Goal: Information Seeking & Learning: Learn about a topic

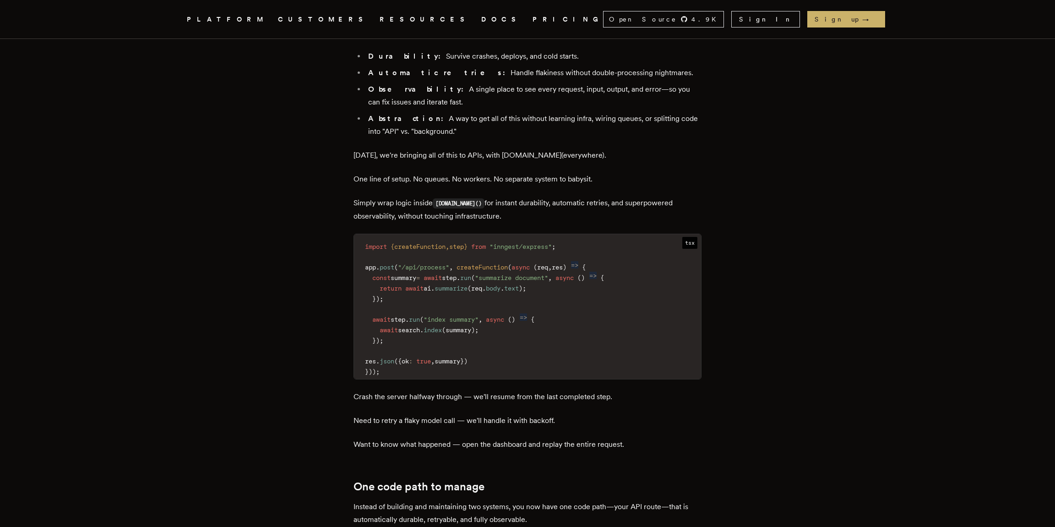
scroll to position [859, 0]
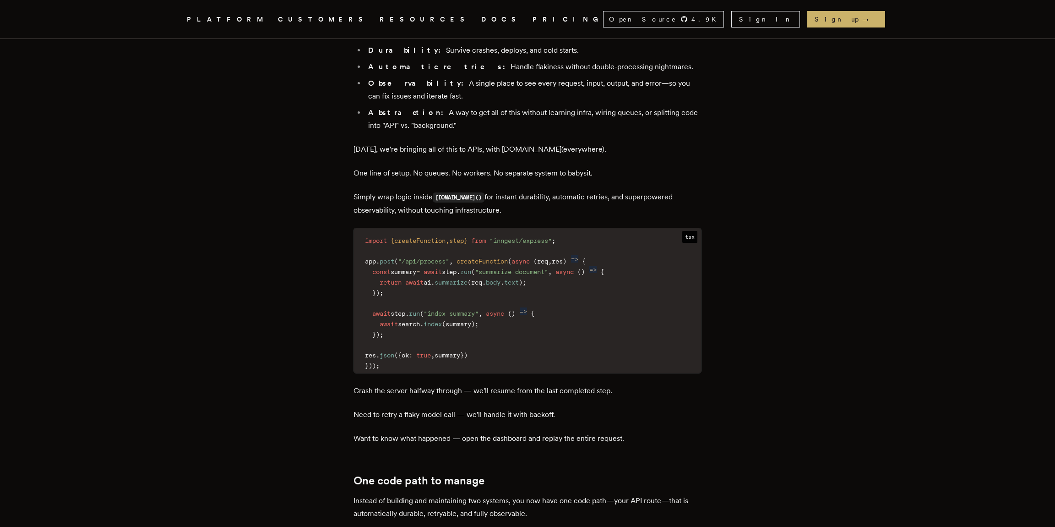
click at [481, 276] on code "import { createFunction , step } from "inngest/express" ; app . post ( "/api/pr…" at bounding box center [527, 303] width 347 height 139
click at [628, 234] on code "import { createFunction , step } from "inngest/express" ; app . post ( "/api/pr…" at bounding box center [527, 303] width 347 height 139
drag, startPoint x: 631, startPoint y: 198, endPoint x: 624, endPoint y: 204, distance: 9.4
click at [628, 234] on code "import { createFunction , step } from "inngest/express" ; app . post ( "/api/pr…" at bounding box center [527, 303] width 347 height 139
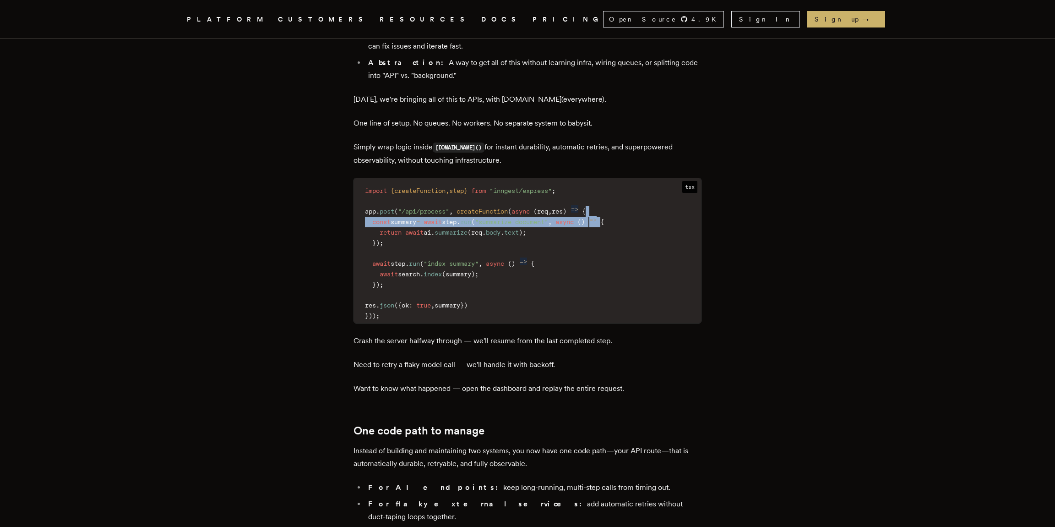
scroll to position [897, 0]
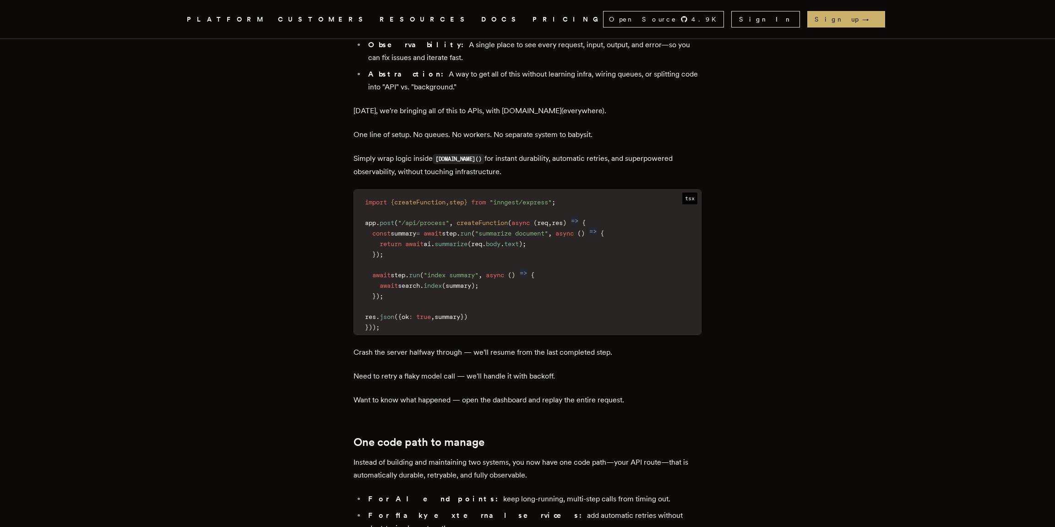
click at [620, 206] on code "import { createFunction , step } from "inngest/express" ; app . post ( "/api/pr…" at bounding box center [527, 264] width 347 height 139
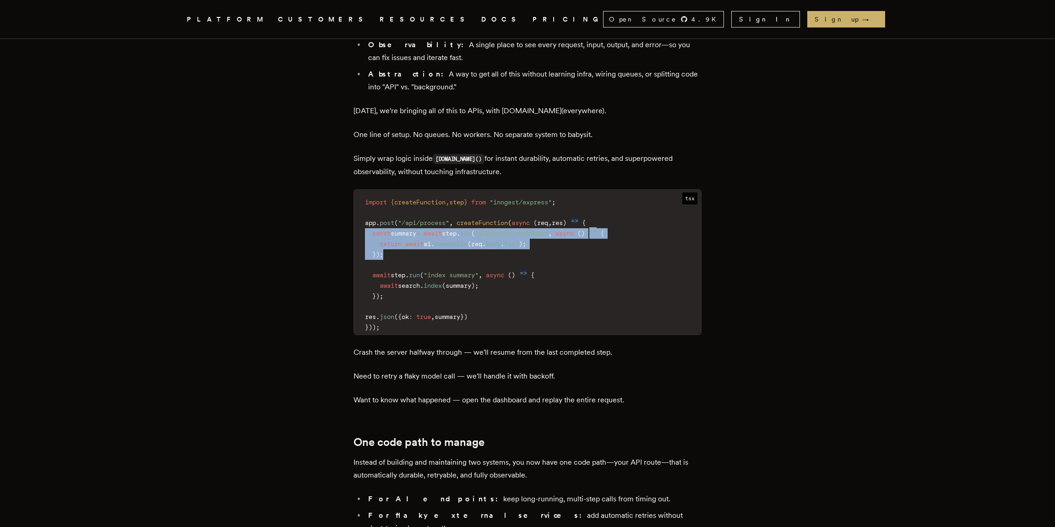
drag, startPoint x: 404, startPoint y: 190, endPoint x: 332, endPoint y: 173, distance: 74.0
click at [332, 173] on article "Introducing Step.Run Everywhere: Build Unbreakable APIs Tony Holdstock-Brown · …" at bounding box center [528, 88] width 660 height 1856
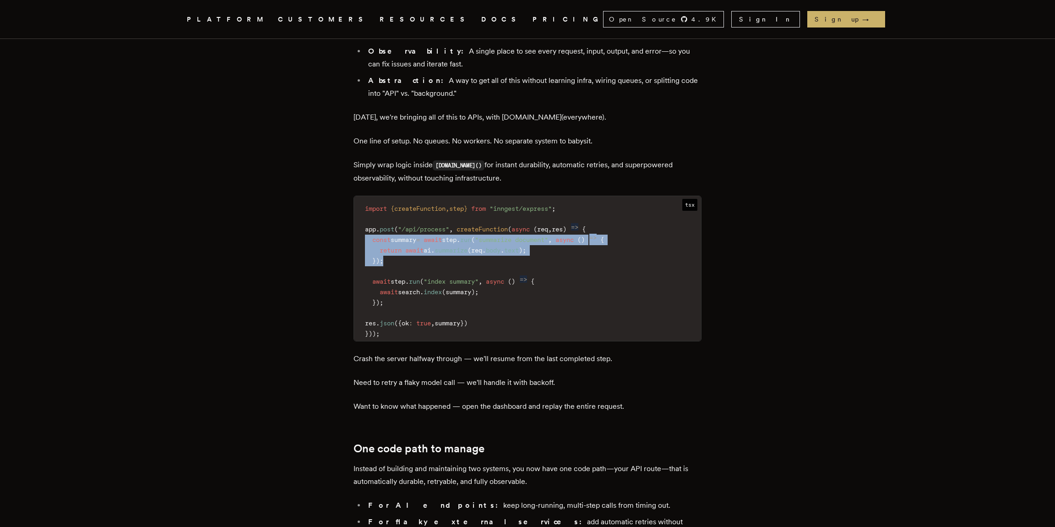
scroll to position [1142, 0]
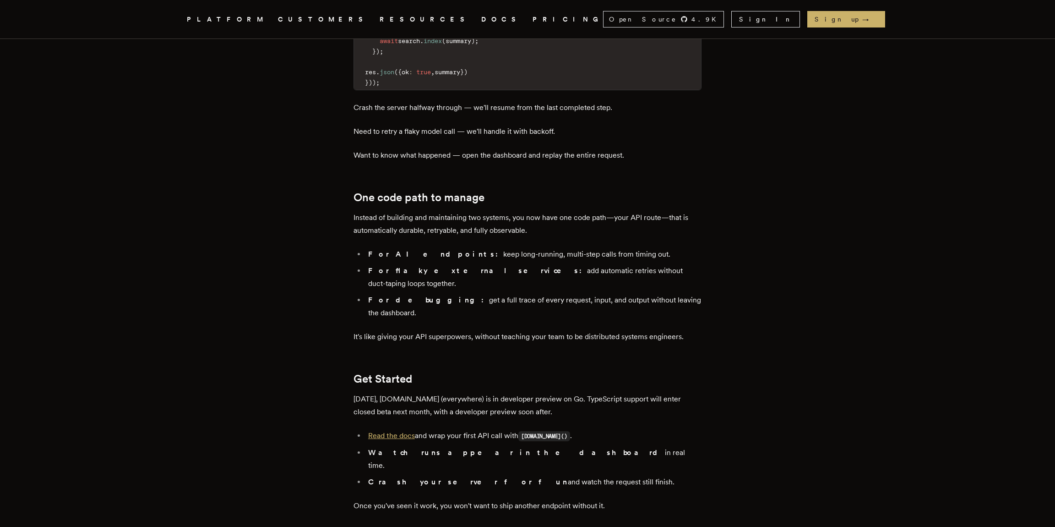
click at [411, 431] on link "Read the docs" at bounding box center [391, 435] width 47 height 9
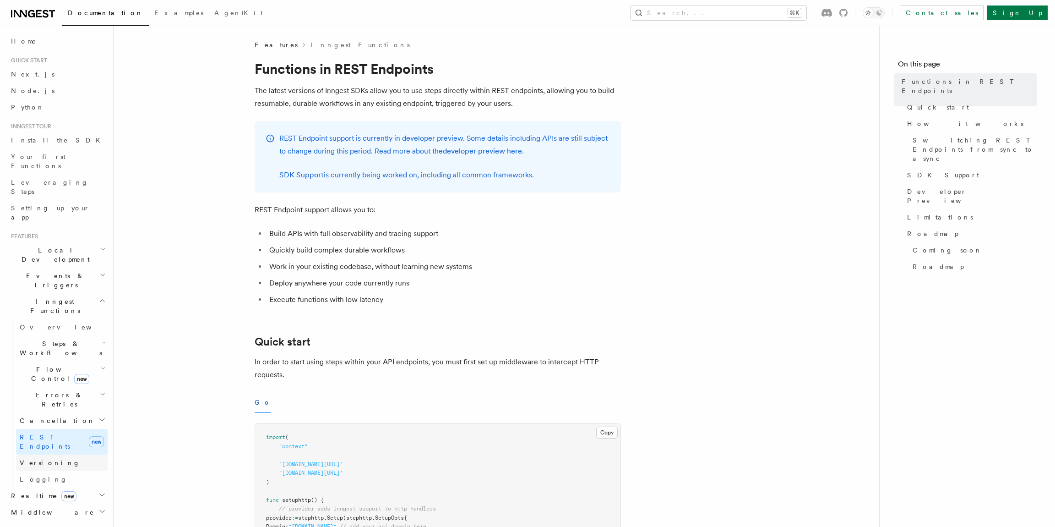
click at [51, 454] on link "Versioning" at bounding box center [62, 462] width 92 height 16
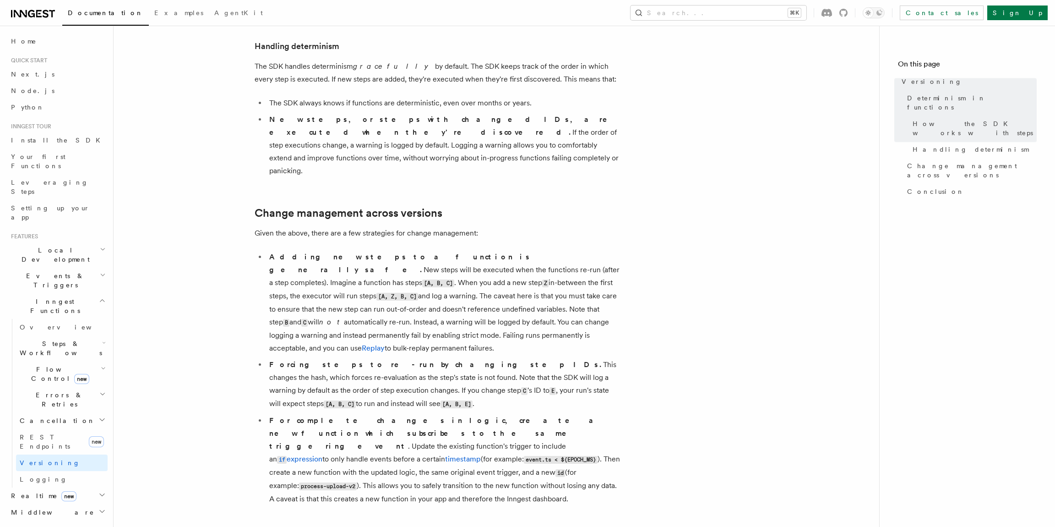
scroll to position [435, 0]
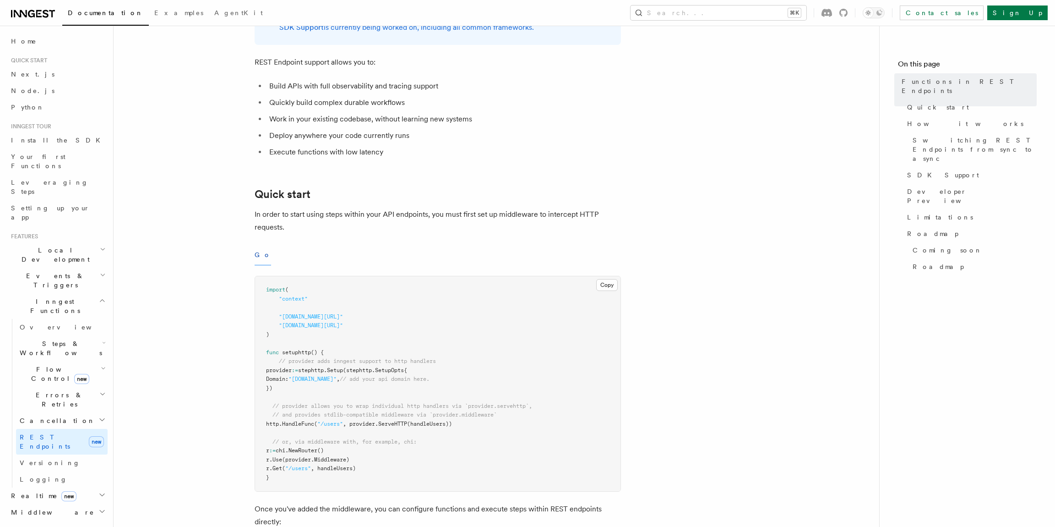
scroll to position [194, 0]
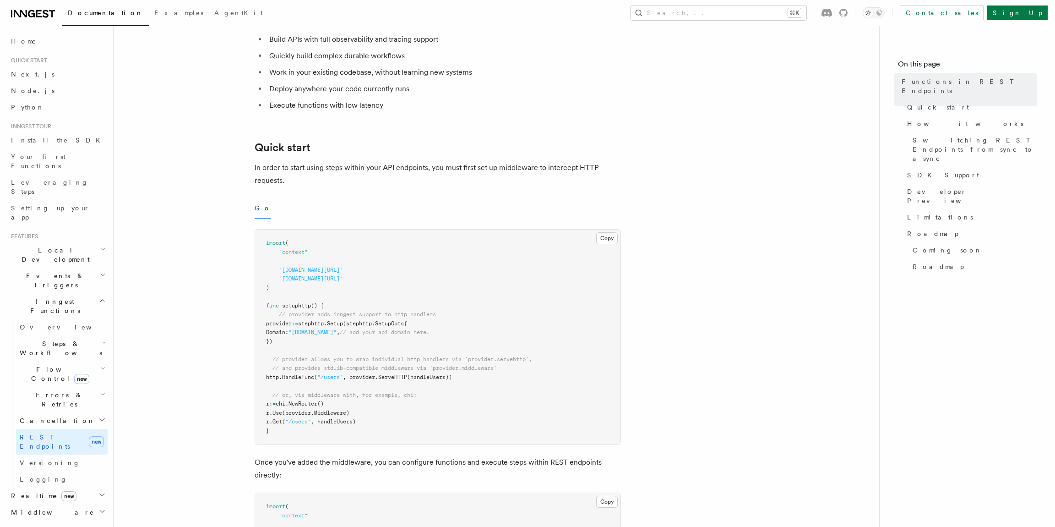
click at [271, 217] on div "Go" at bounding box center [438, 208] width 366 height 21
click at [259, 209] on button "Go" at bounding box center [263, 208] width 16 height 21
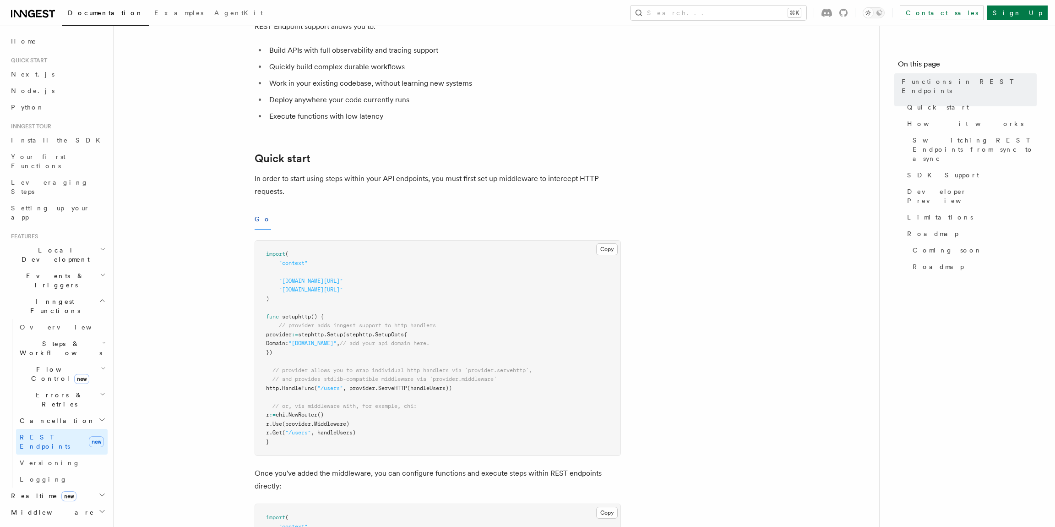
click at [76, 387] on h2 "Errors & Retries" at bounding box center [62, 400] width 92 height 26
click at [69, 412] on link "Overview" at bounding box center [66, 420] width 83 height 16
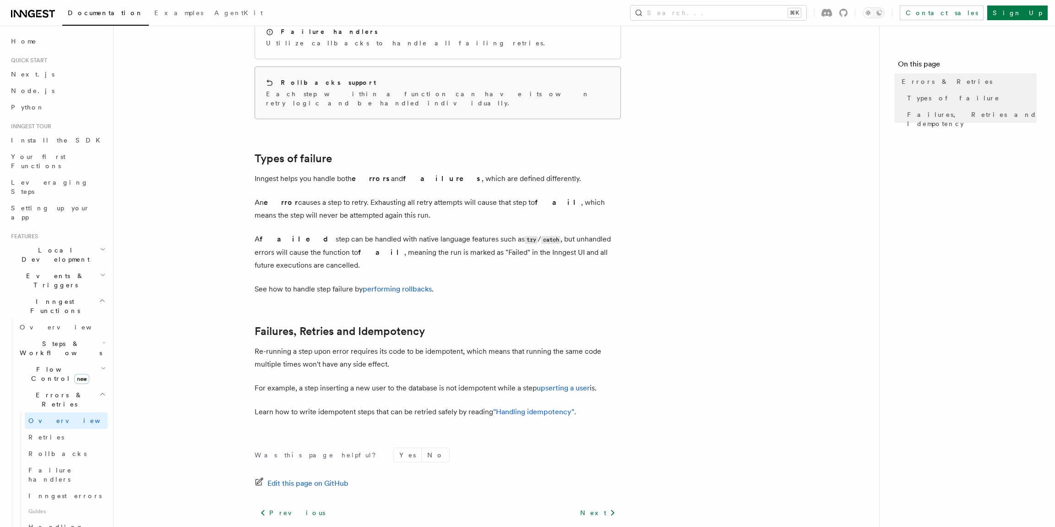
scroll to position [261, 0]
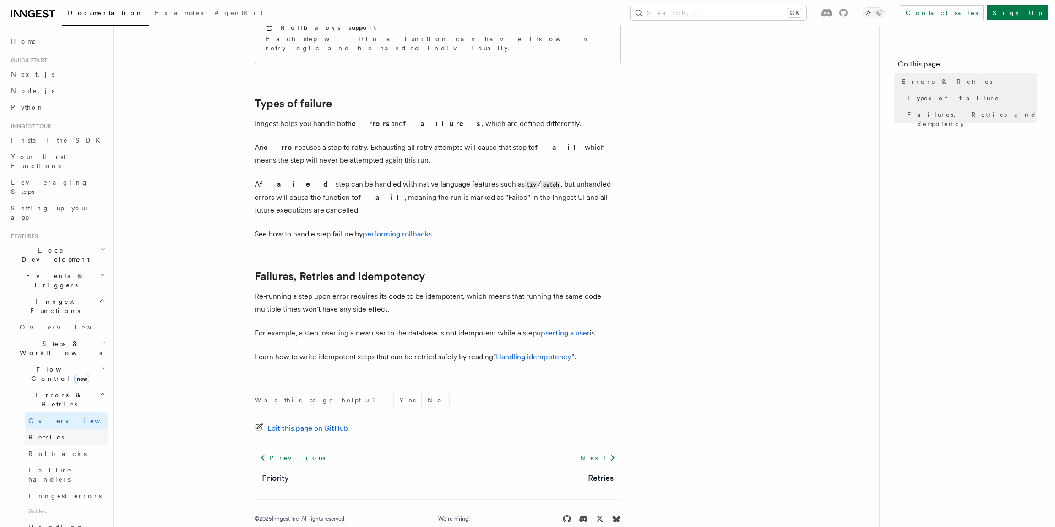
click at [62, 429] on link "Retries" at bounding box center [66, 437] width 83 height 16
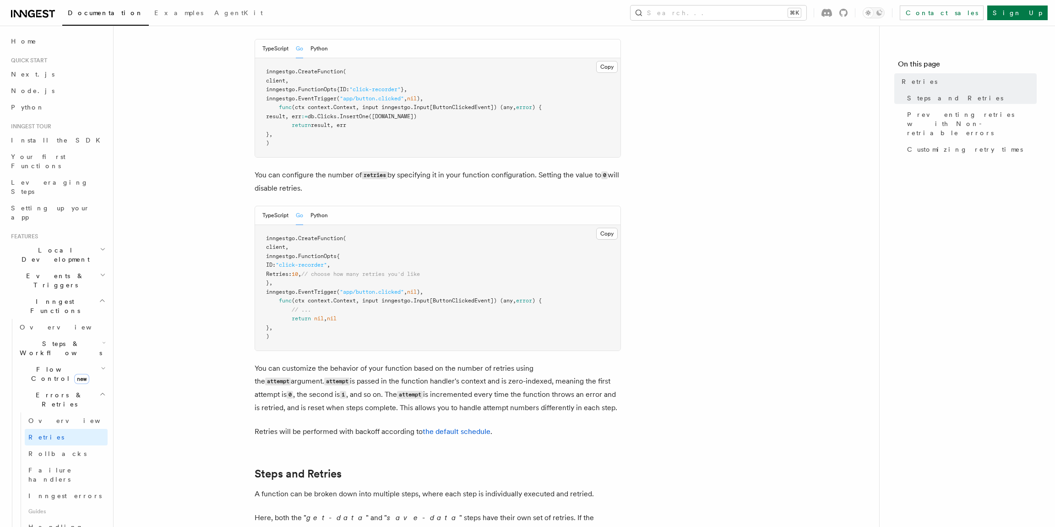
scroll to position [134, 0]
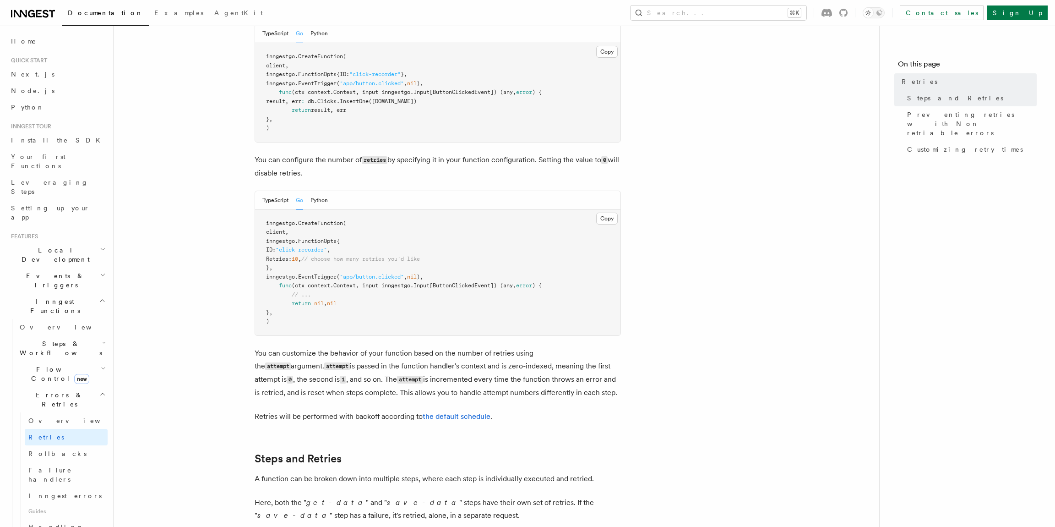
click at [273, 191] on button "TypeScript" at bounding box center [275, 200] width 26 height 19
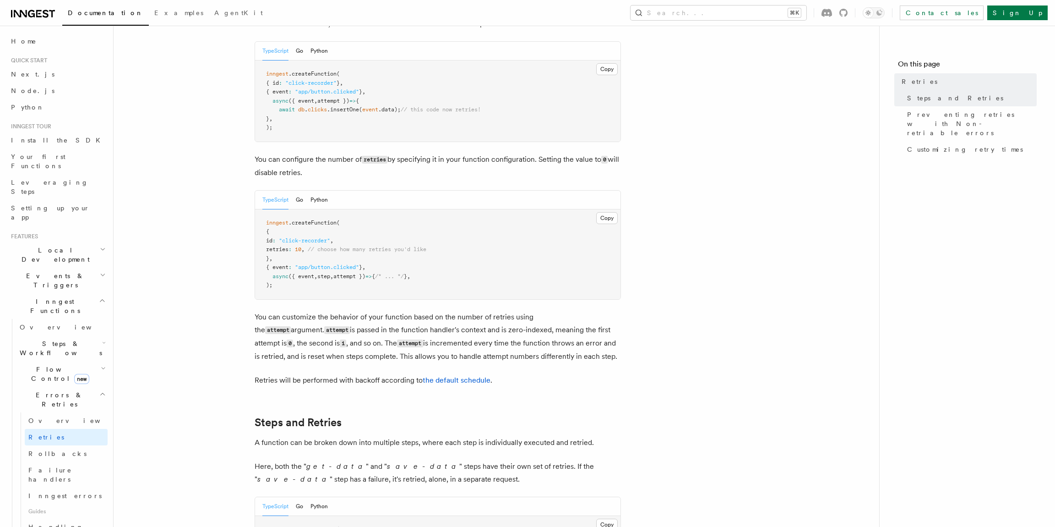
scroll to position [116, 0]
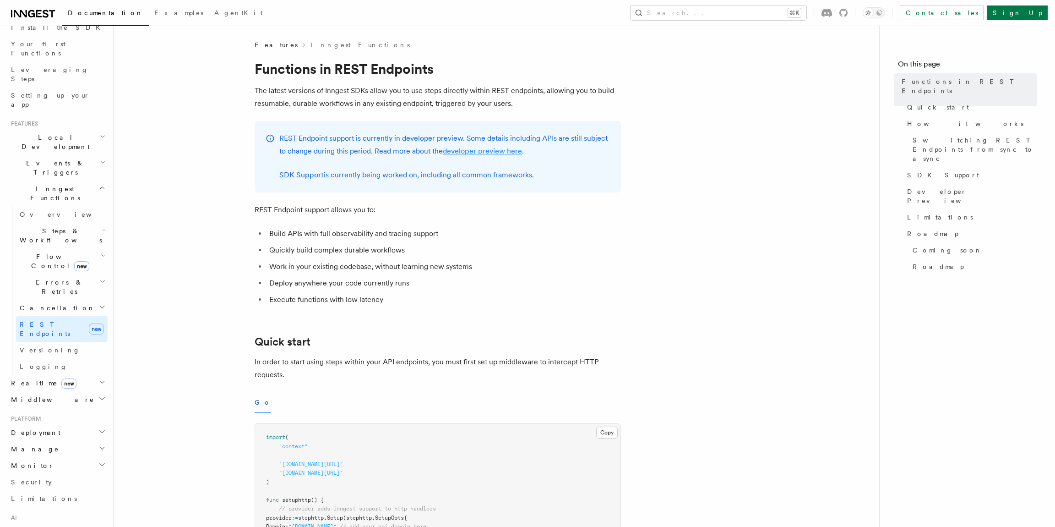
click at [482, 155] on link "developer preview here" at bounding box center [482, 151] width 79 height 9
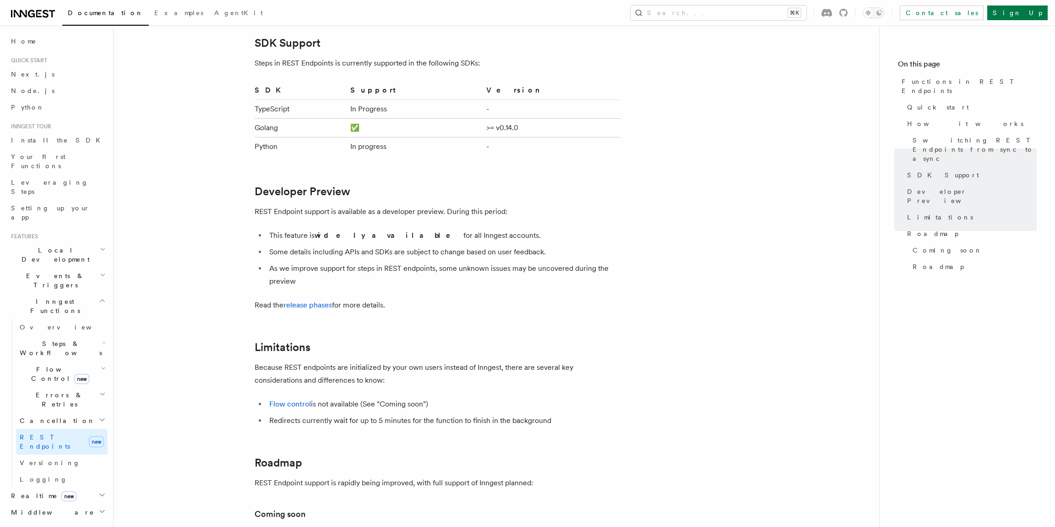
scroll to position [1120, 0]
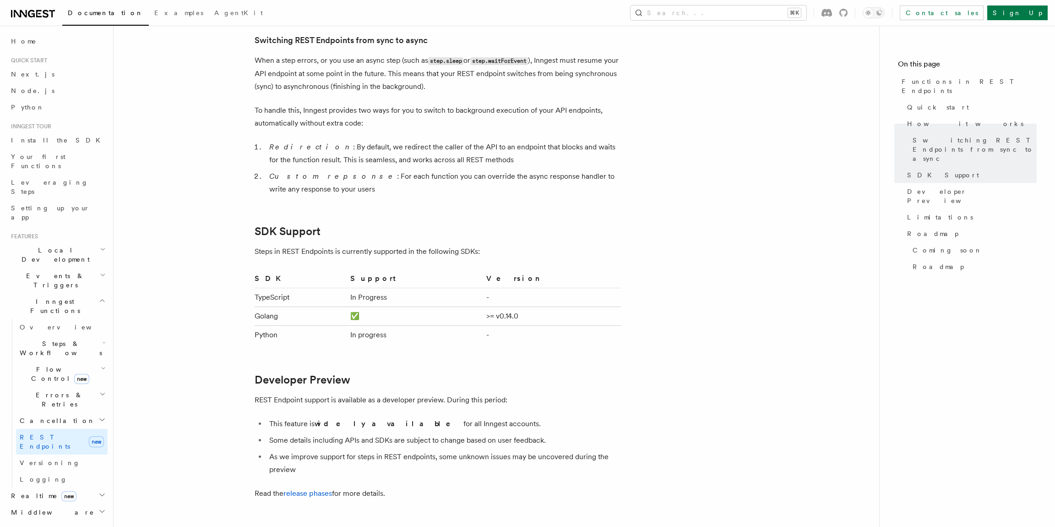
click at [37, 23] on div "Documentation Examples AgentKit Search... ⌘K Contact sales Sign Up" at bounding box center [527, 13] width 1055 height 26
click at [40, 17] on icon at bounding box center [33, 13] width 44 height 11
